Goal: Task Accomplishment & Management: Complete application form

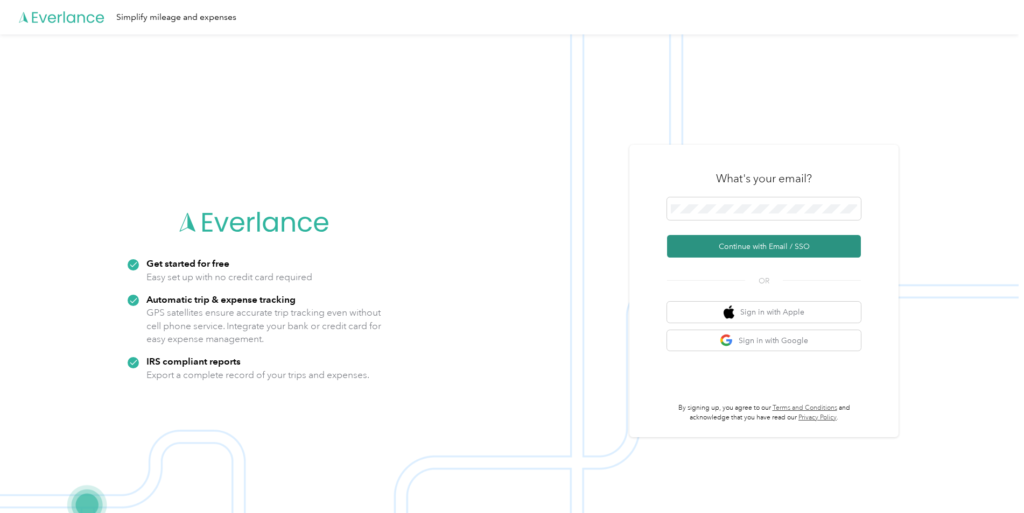
click at [773, 251] on button "Continue with Email / SSO" at bounding box center [764, 246] width 194 height 23
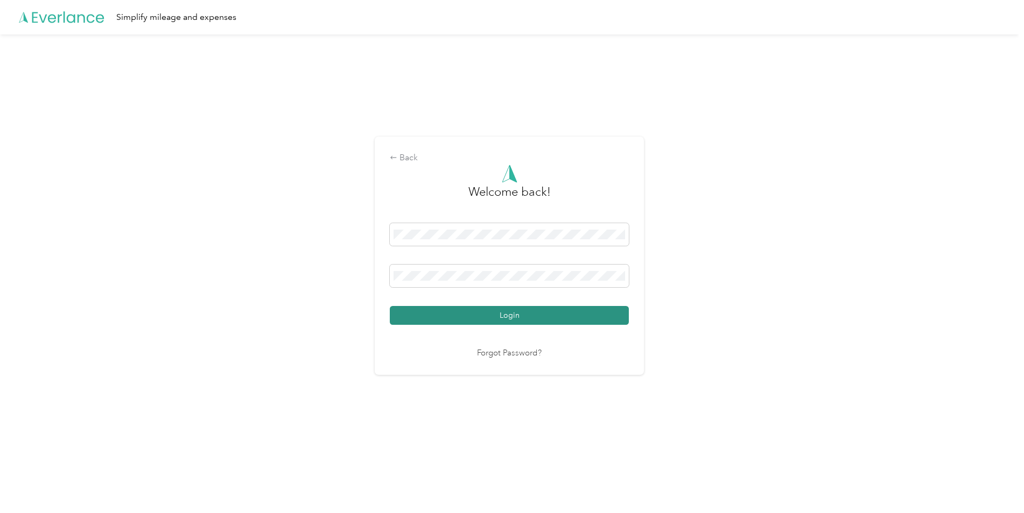
click at [524, 313] on button "Login" at bounding box center [509, 315] width 239 height 19
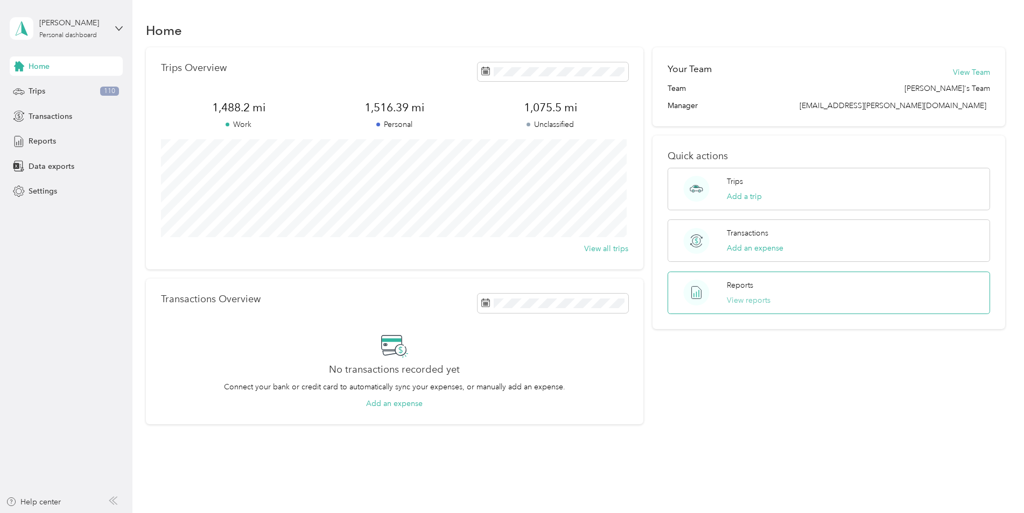
click at [738, 303] on button "View reports" at bounding box center [749, 300] width 44 height 11
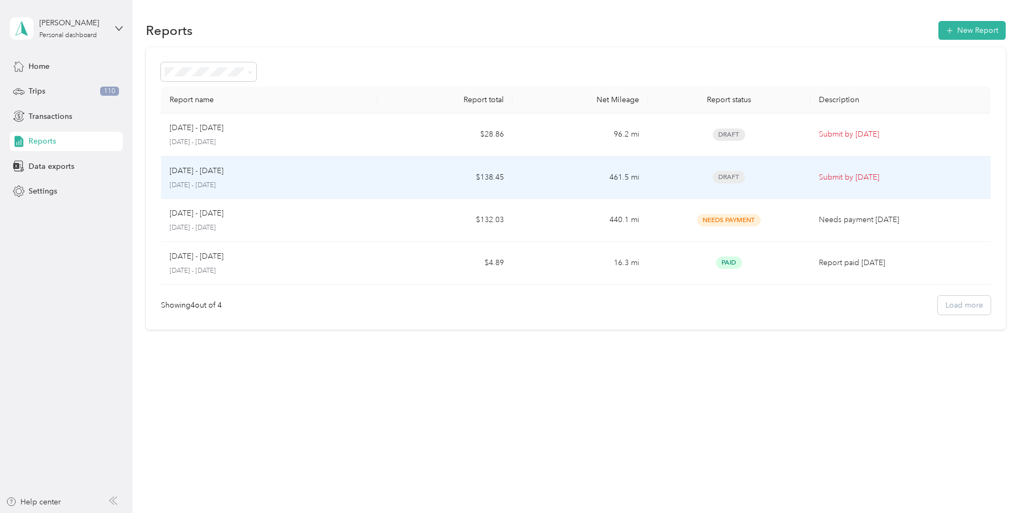
click at [439, 182] on td "$138.45" at bounding box center [444, 178] width 135 height 43
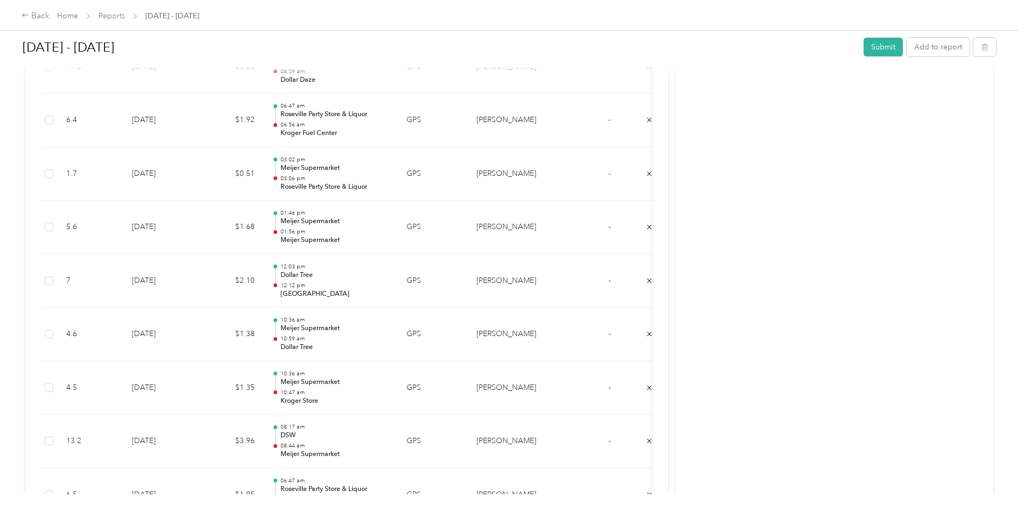
scroll to position [2021, 0]
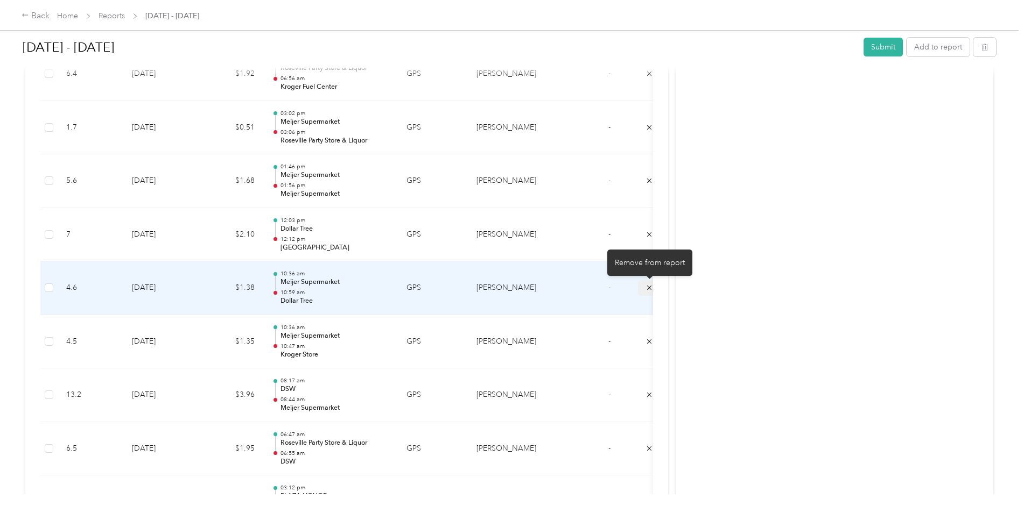
click at [649, 289] on icon "submit" at bounding box center [649, 288] width 8 height 8
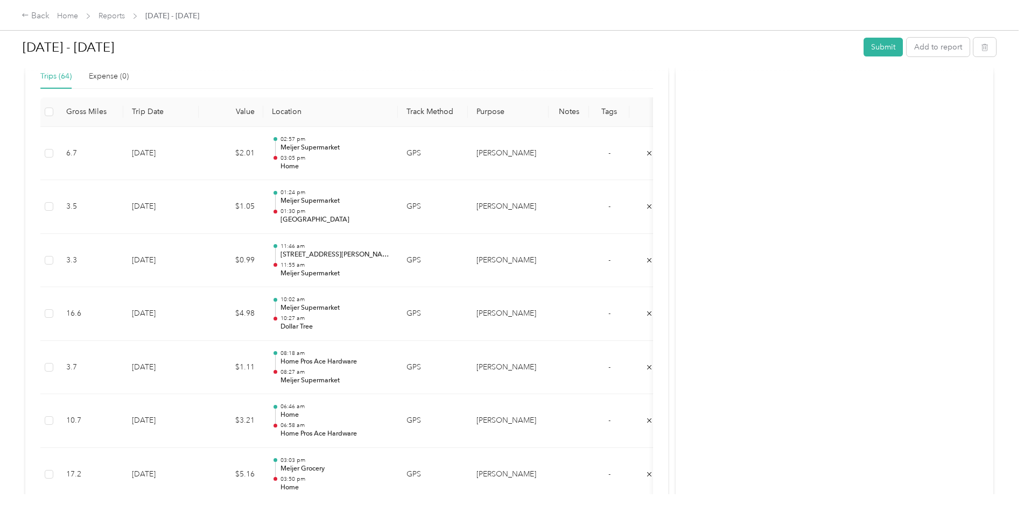
scroll to position [272, 0]
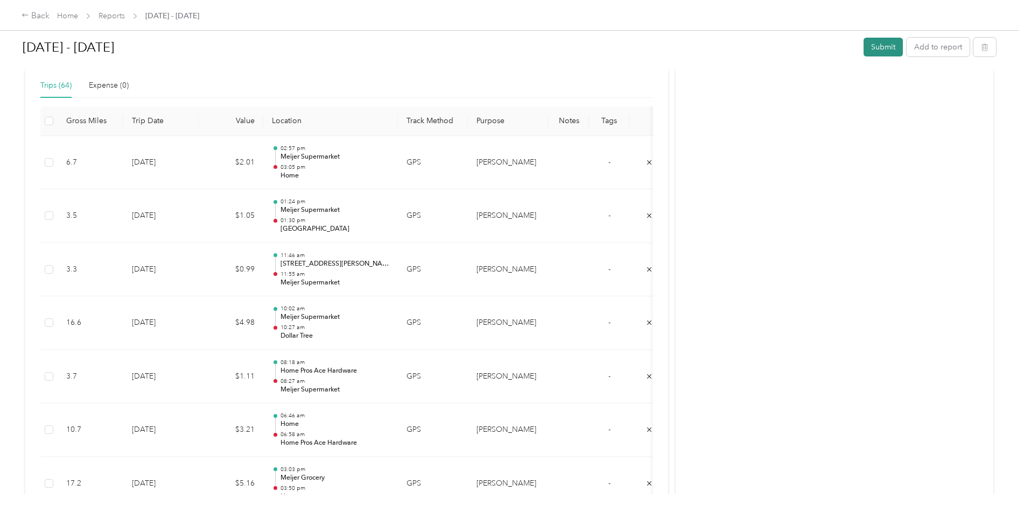
click at [883, 46] on button "Submit" at bounding box center [882, 47] width 39 height 19
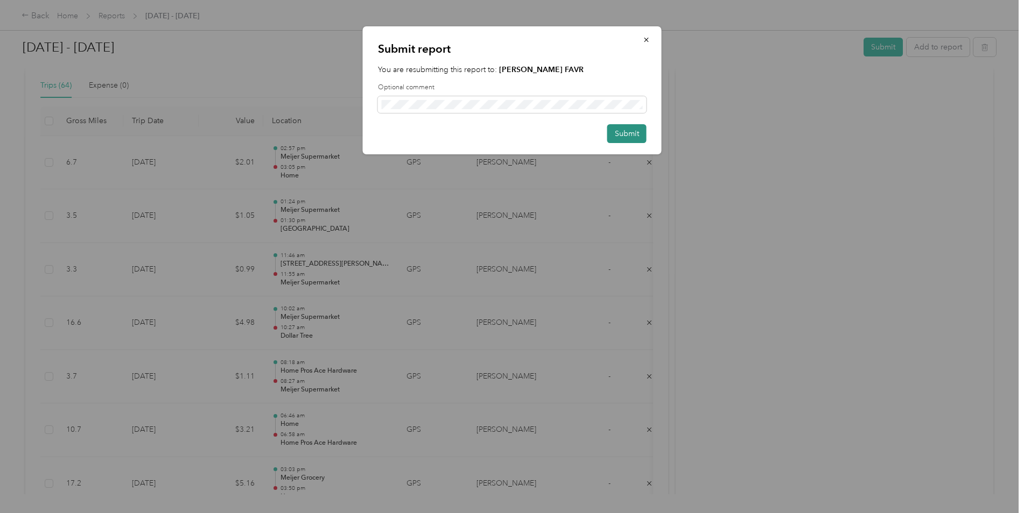
click at [626, 133] on button "Submit" at bounding box center [626, 133] width 39 height 19
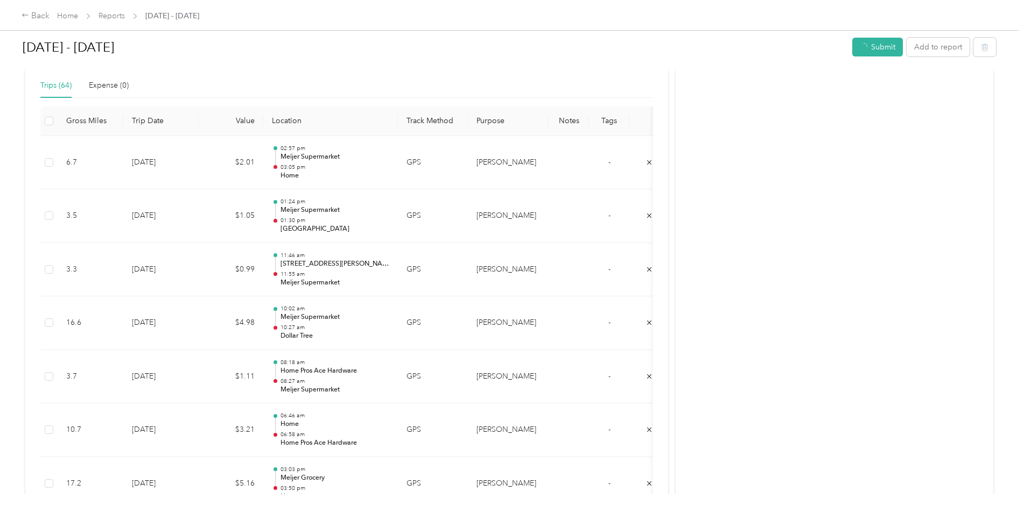
scroll to position [246, 0]
